Goal: Navigation & Orientation: Find specific page/section

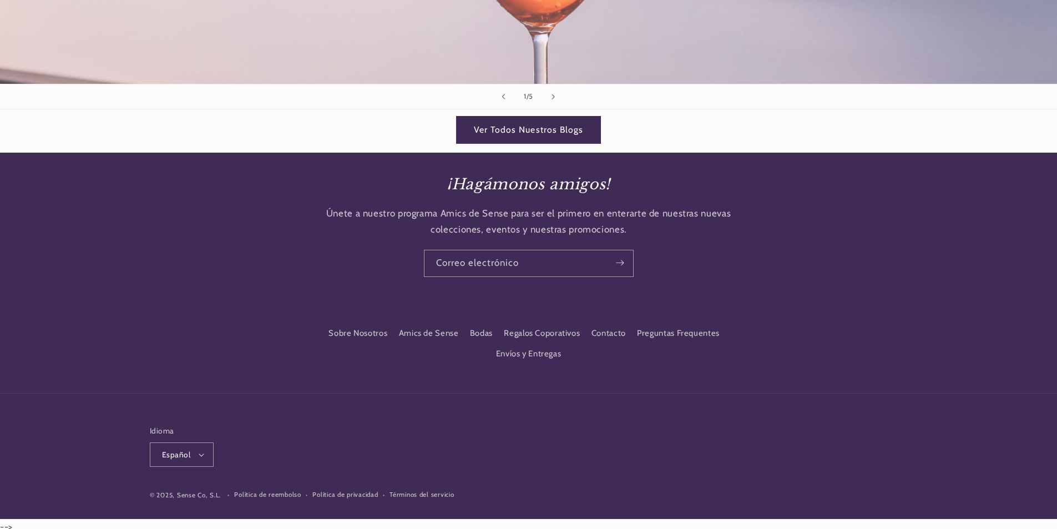
scroll to position [0, 739]
click at [1000, 339] on footer "Sobre Nosotros Amics de Sense Bodas Regalos Coporativos Contacto Preguntas Freq…" at bounding box center [528, 412] width 1057 height 213
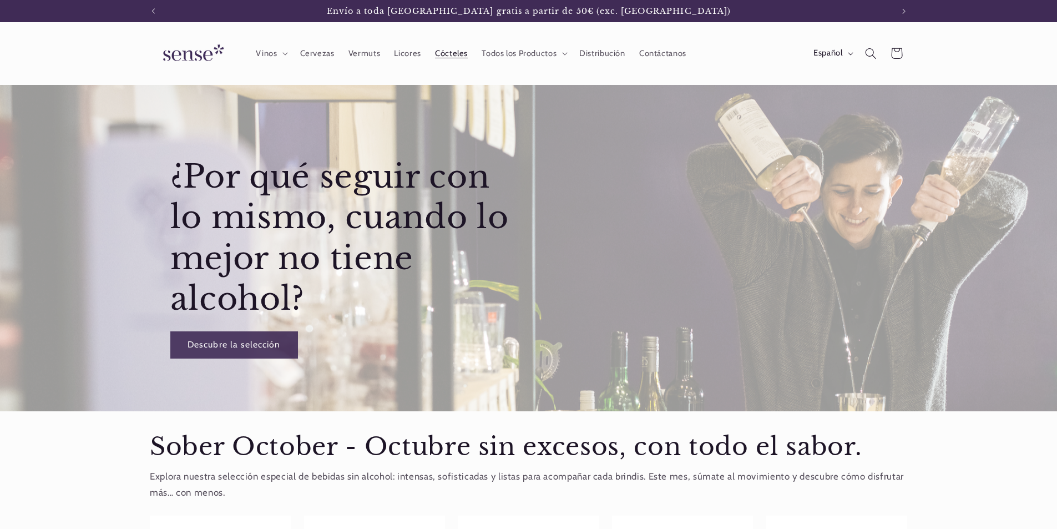
click at [456, 58] on span "Cócteles" at bounding box center [451, 53] width 33 height 11
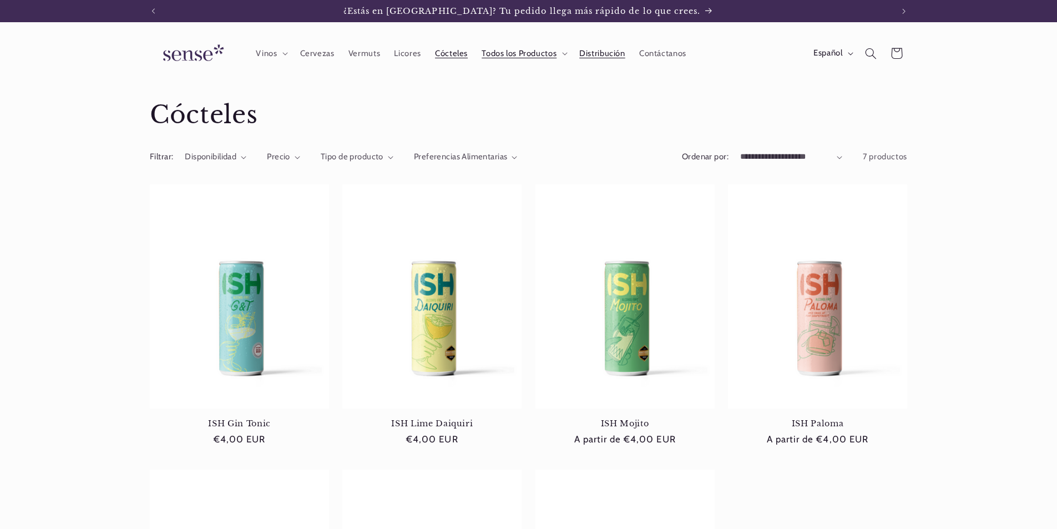
click at [595, 51] on span "Distribución" at bounding box center [602, 53] width 46 height 11
